Goal: Use online tool/utility: Utilize a website feature to perform a specific function

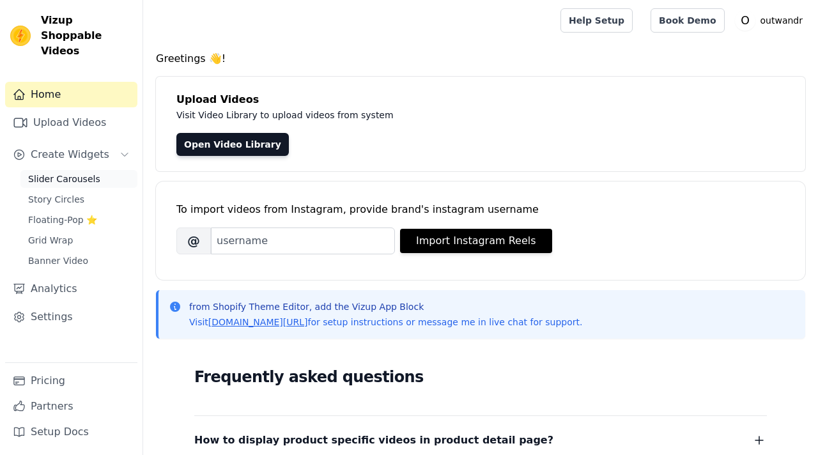
click at [93, 172] on span "Slider Carousels" at bounding box center [64, 178] width 72 height 13
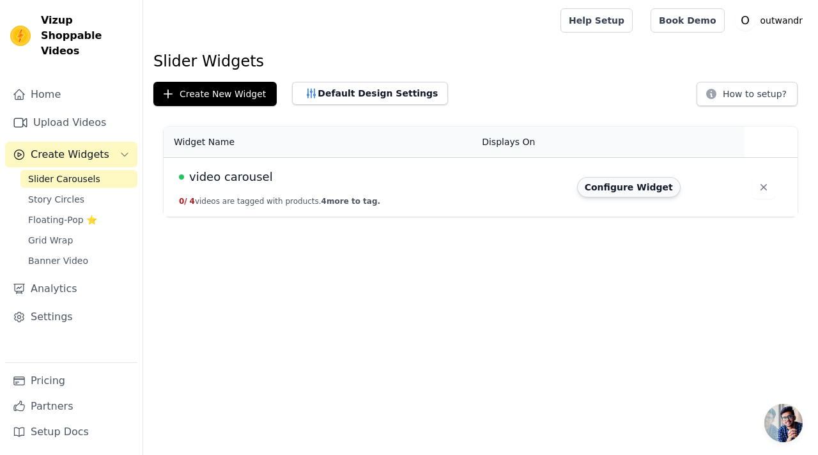
click at [636, 188] on button "Configure Widget" at bounding box center [628, 187] width 103 height 20
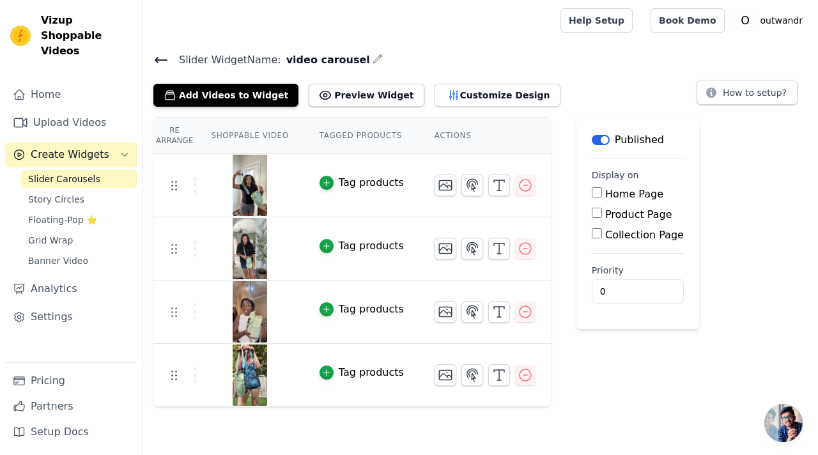
click at [250, 192] on img at bounding box center [250, 185] width 36 height 61
click at [369, 94] on button "Preview Widget" at bounding box center [366, 95] width 115 height 23
